Goal: Task Accomplishment & Management: Use online tool/utility

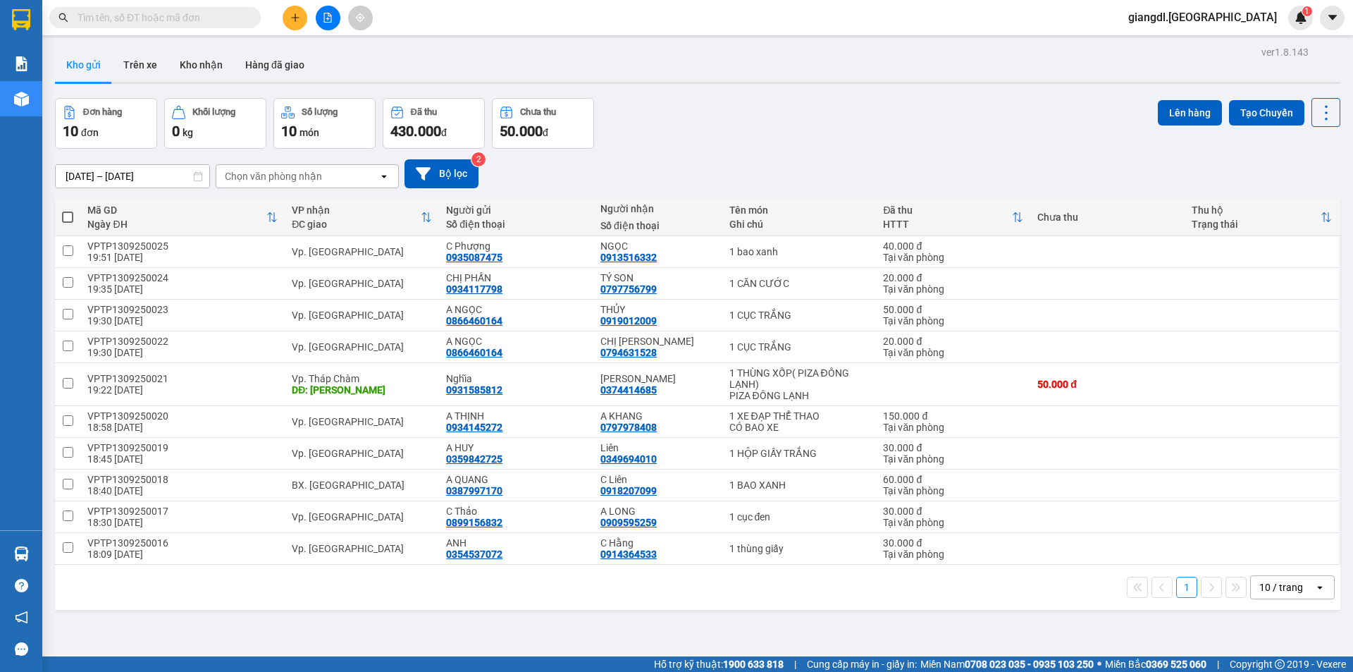
click at [63, 216] on span at bounding box center [67, 216] width 11 height 11
click at [68, 210] on input "checkbox" at bounding box center [68, 210] width 0 height 0
checkbox input "true"
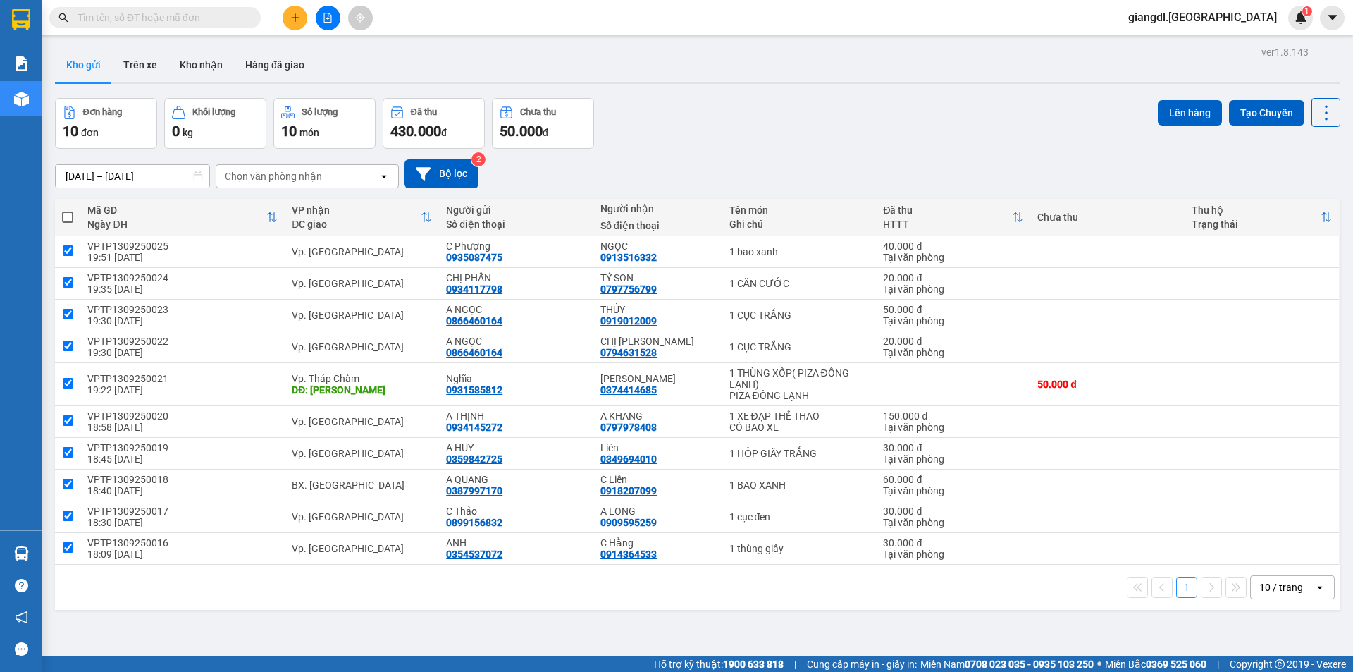
checkbox input "true"
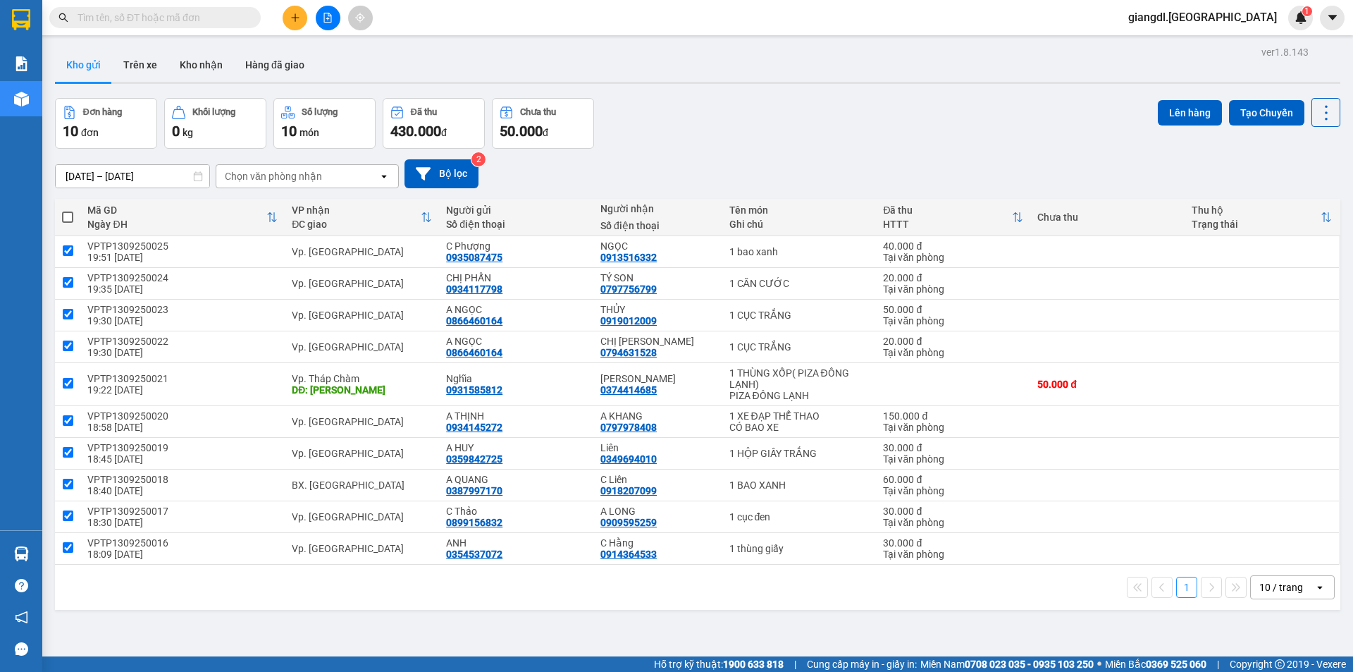
checkbox input "true"
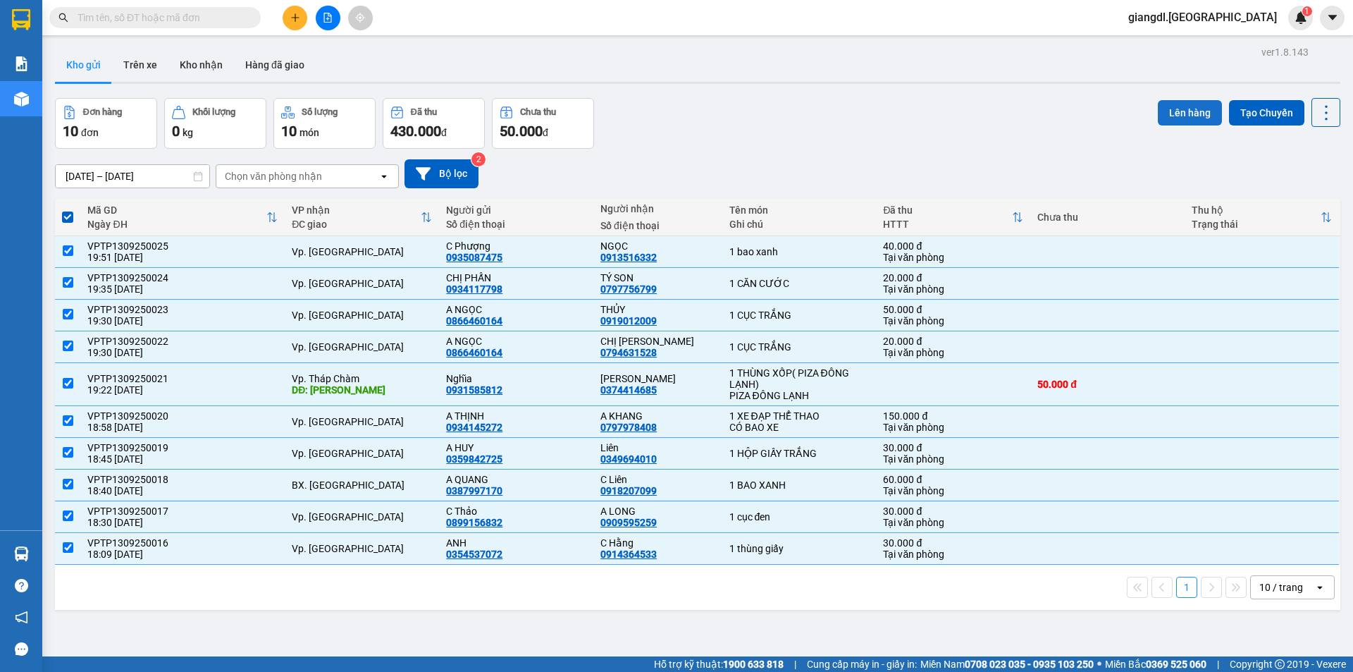
click at [1180, 111] on button "Lên hàng" at bounding box center [1190, 112] width 64 height 25
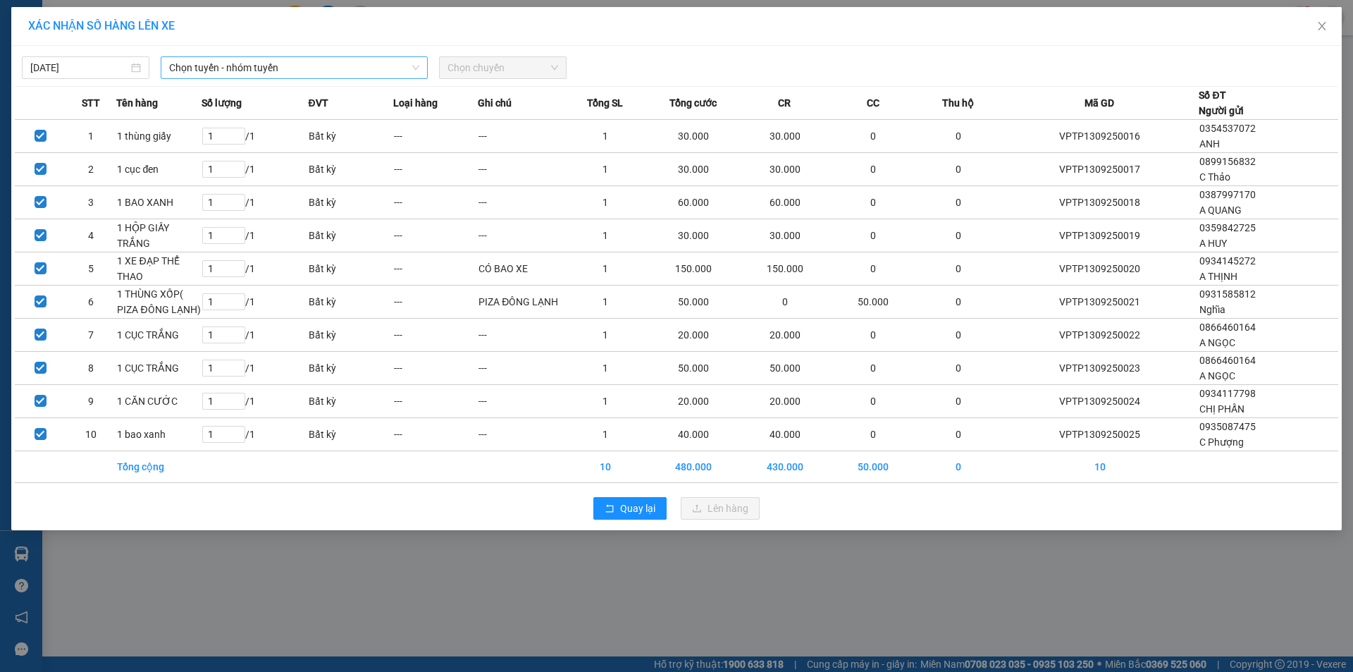
click at [261, 60] on span "Chọn tuyến - nhóm tuyến" at bounding box center [294, 67] width 250 height 21
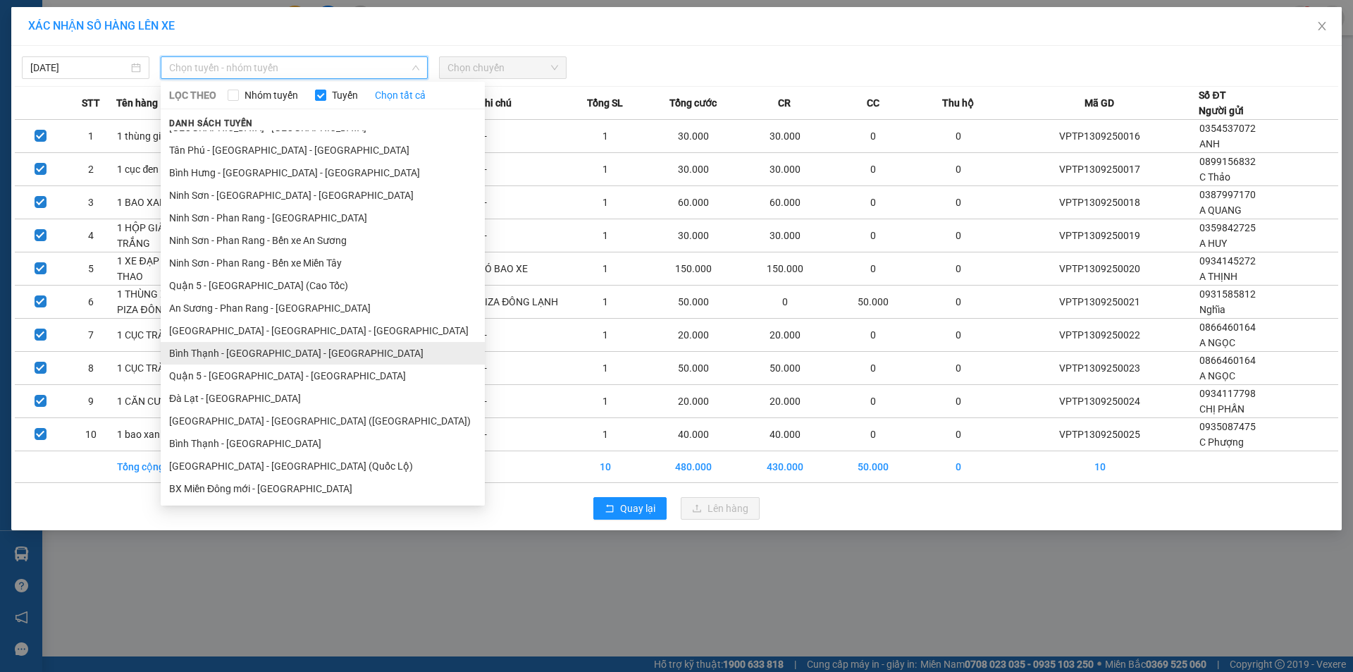
scroll to position [172, 0]
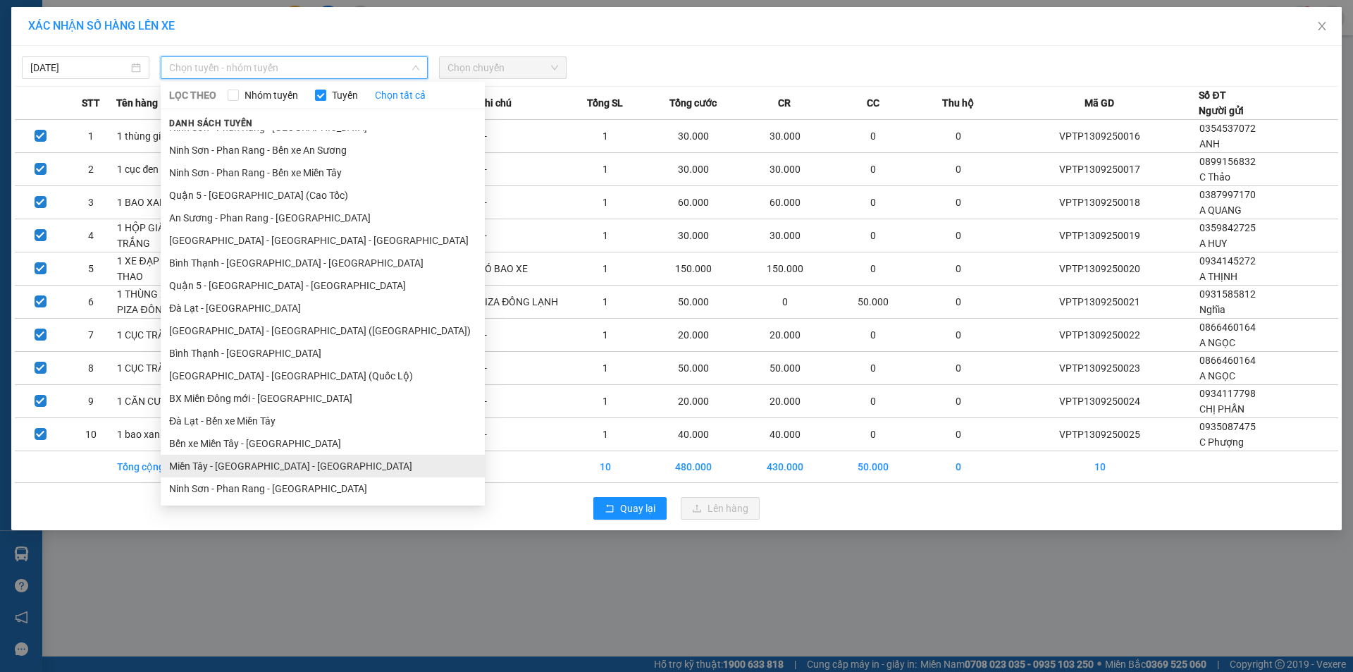
click at [233, 465] on li "Miền Tây - [GEOGRAPHIC_DATA] - [GEOGRAPHIC_DATA]" at bounding box center [323, 466] width 324 height 23
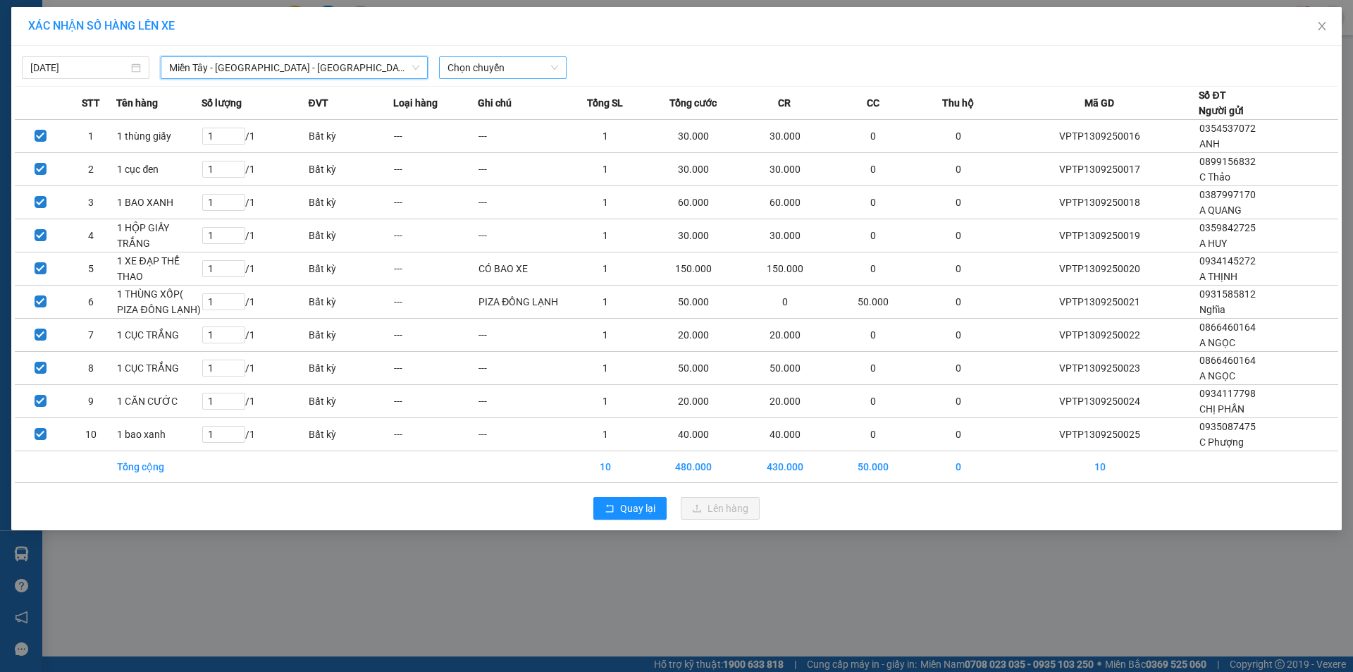
click at [497, 70] on span "Chọn chuyến" at bounding box center [503, 67] width 111 height 21
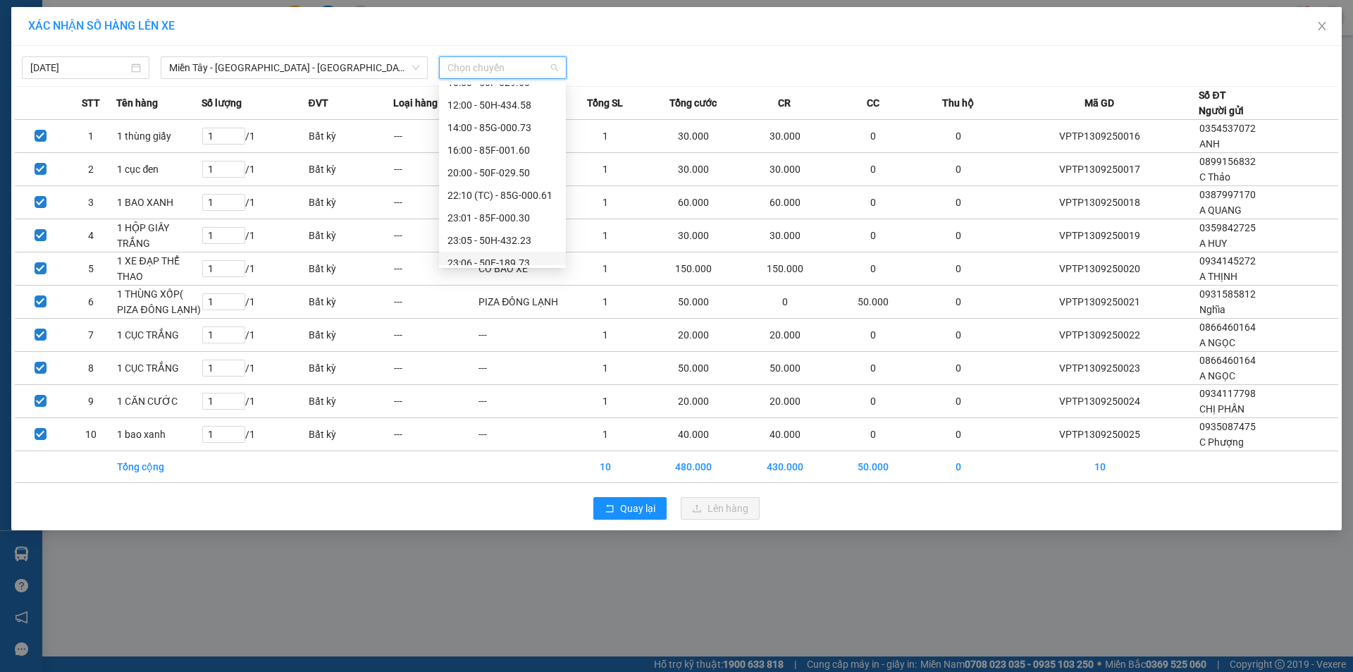
scroll to position [135, 0]
click at [500, 203] on div "23:07 - 50F-021.61" at bounding box center [503, 209] width 110 height 16
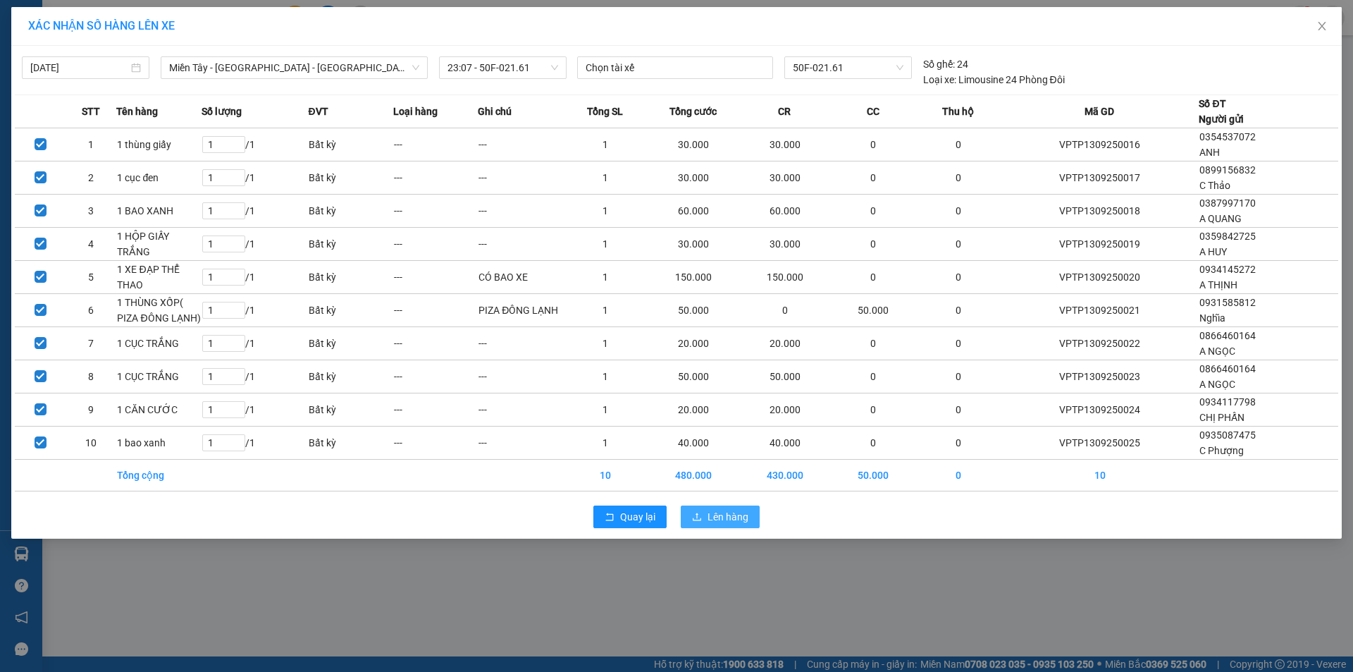
click at [727, 519] on span "Lên hàng" at bounding box center [728, 517] width 41 height 16
